Goal: Information Seeking & Learning: Learn about a topic

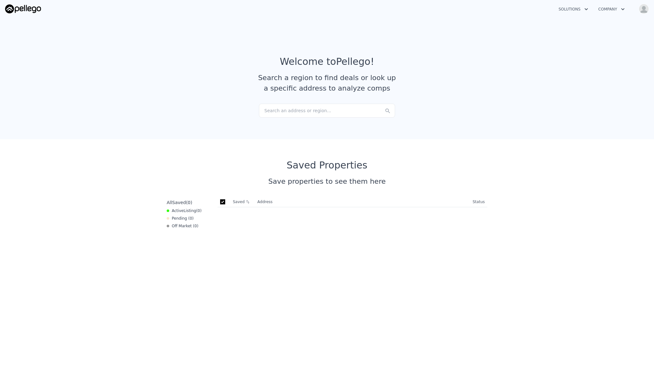
click at [296, 113] on div "Search an address or region..." at bounding box center [327, 111] width 136 height 14
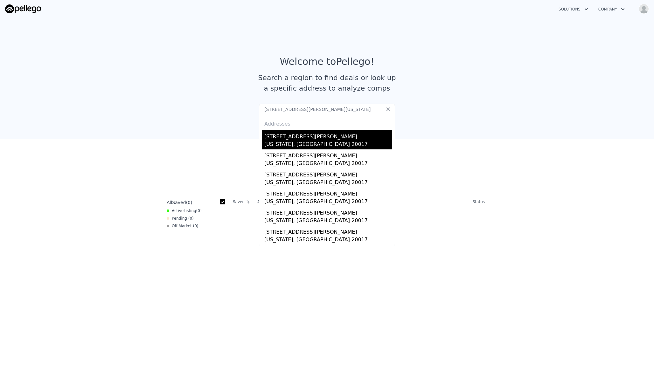
type input "[STREET_ADDRESS][PERSON_NAME][US_STATE]"
click at [284, 140] on div "[STREET_ADDRESS][PERSON_NAME]" at bounding box center [328, 135] width 128 height 10
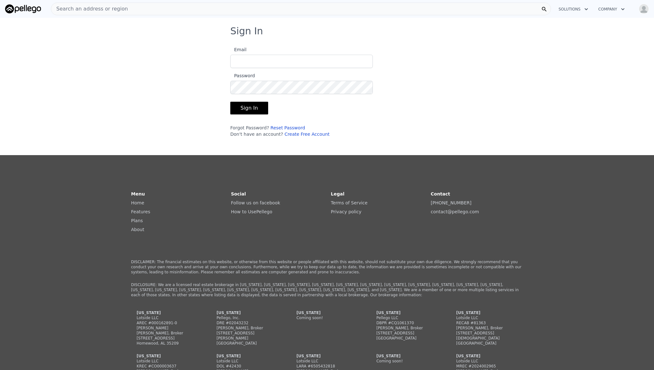
type input "[EMAIL_ADDRESS][PERSON_NAME][DOMAIN_NAME]"
click at [248, 108] on button "Sign In" at bounding box center [249, 108] width 38 height 13
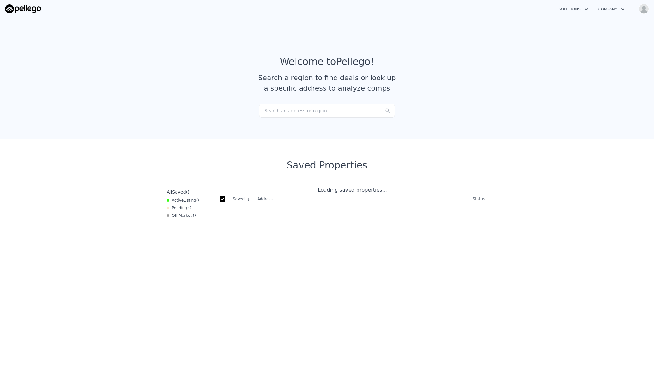
checkbox input "true"
click at [314, 108] on div "Search an address or region..." at bounding box center [327, 111] width 136 height 14
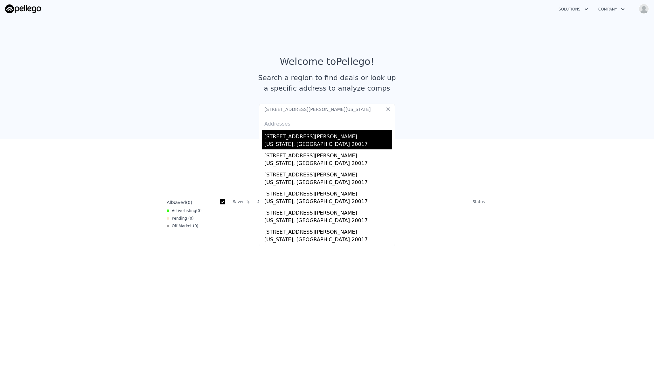
type input "[STREET_ADDRESS][PERSON_NAME][US_STATE]"
click at [278, 137] on div "[STREET_ADDRESS][PERSON_NAME]" at bounding box center [328, 135] width 128 height 10
